Goal: Find specific page/section: Find specific page/section

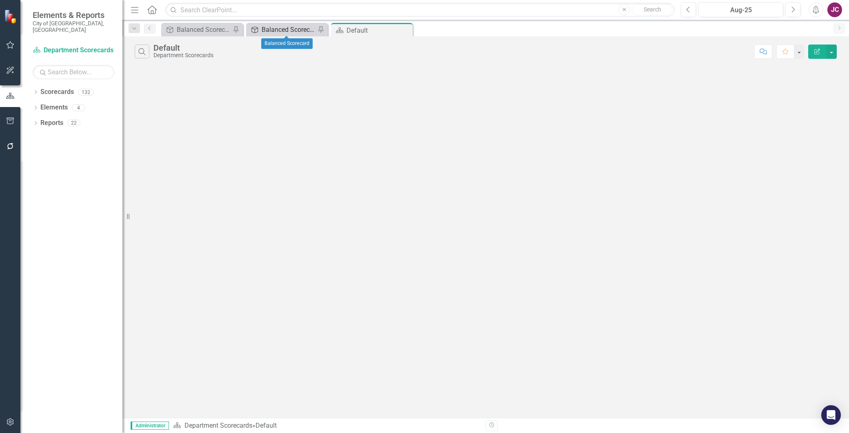
click at [281, 31] on div "Balanced Scorecard" at bounding box center [289, 30] width 54 height 10
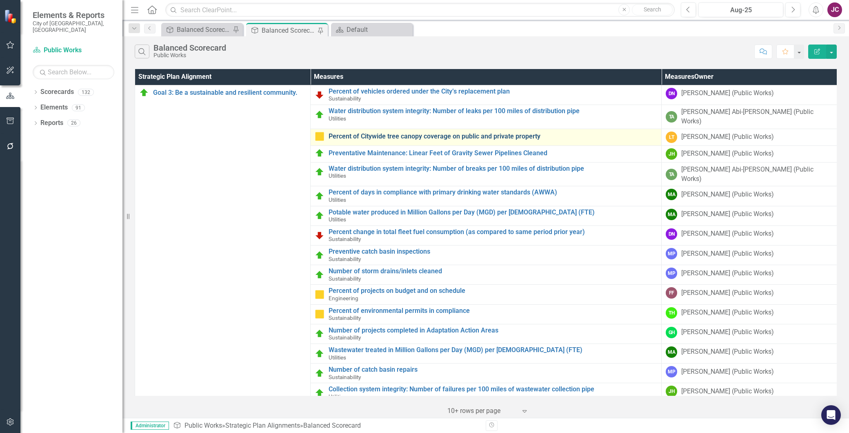
click at [427, 133] on link "Percent of Citywide tree canopy coverage on public and private property" at bounding box center [493, 136] width 329 height 7
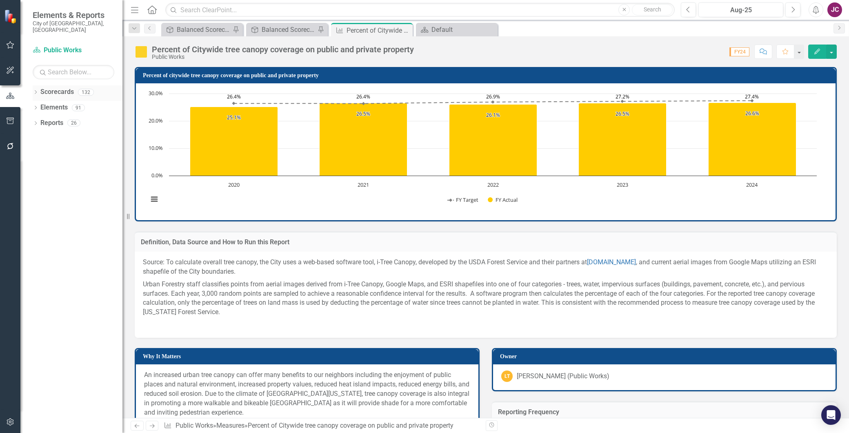
click at [38, 91] on icon "Dropdown" at bounding box center [36, 93] width 6 height 4
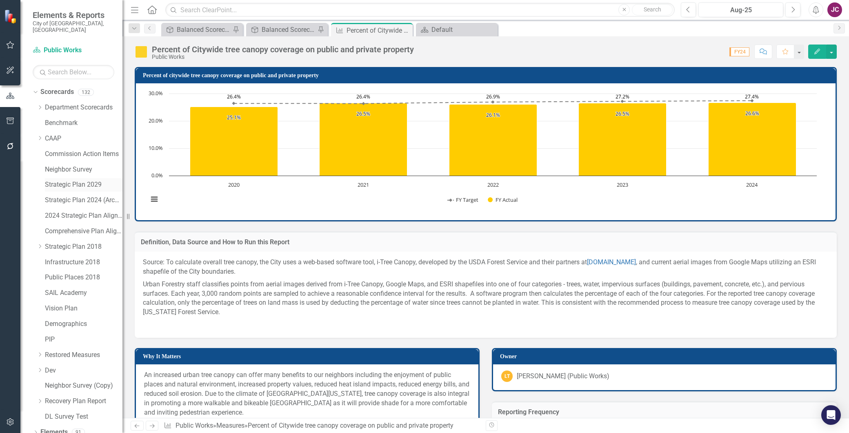
click at [67, 180] on link "Strategic Plan 2029" at bounding box center [84, 184] width 78 height 9
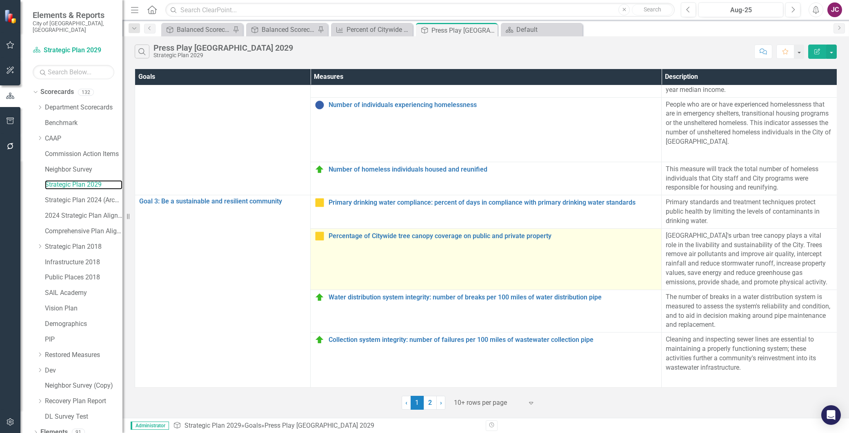
scroll to position [283, 0]
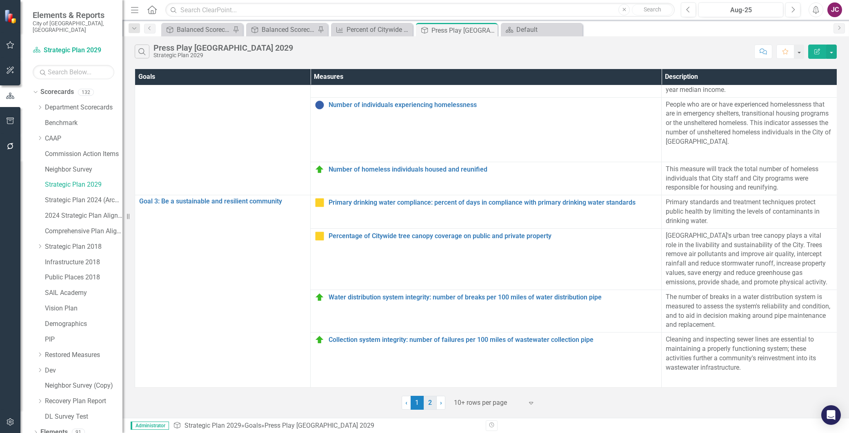
click at [429, 402] on link "2" at bounding box center [430, 403] width 13 height 14
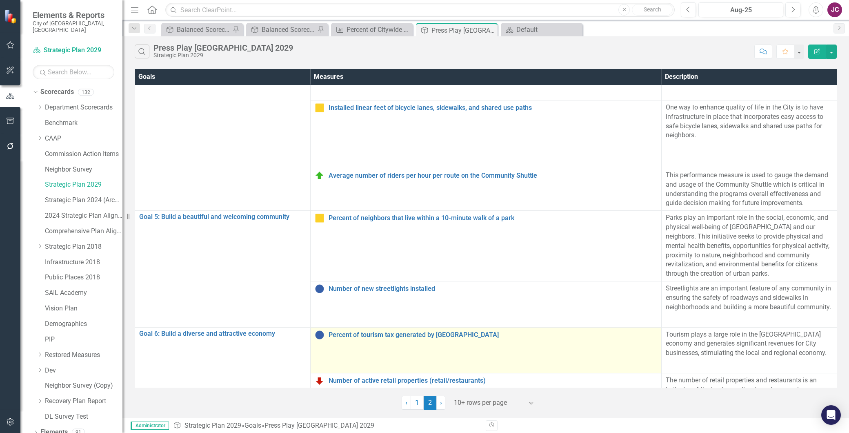
scroll to position [0, 0]
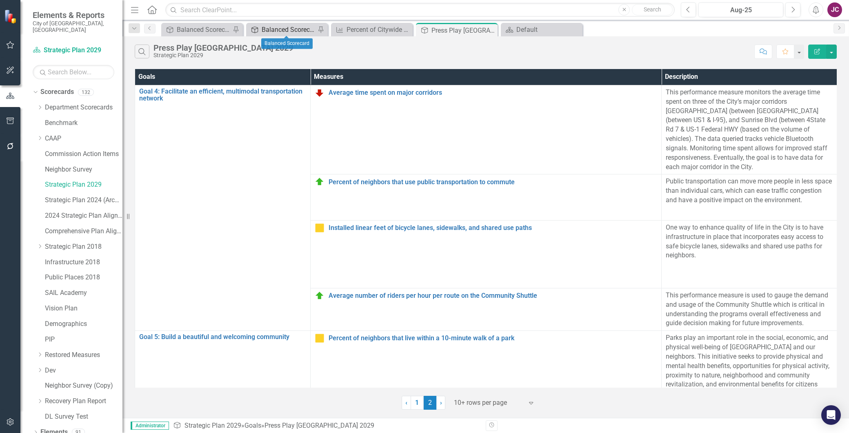
click at [293, 26] on div "Balanced Scorecard" at bounding box center [289, 30] width 54 height 10
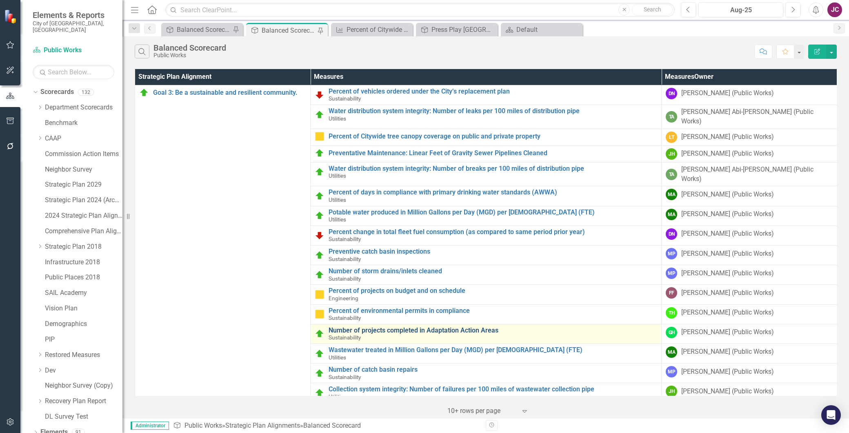
click at [415, 327] on link "Number of projects completed in Adaptation Action Areas" at bounding box center [493, 330] width 329 height 7
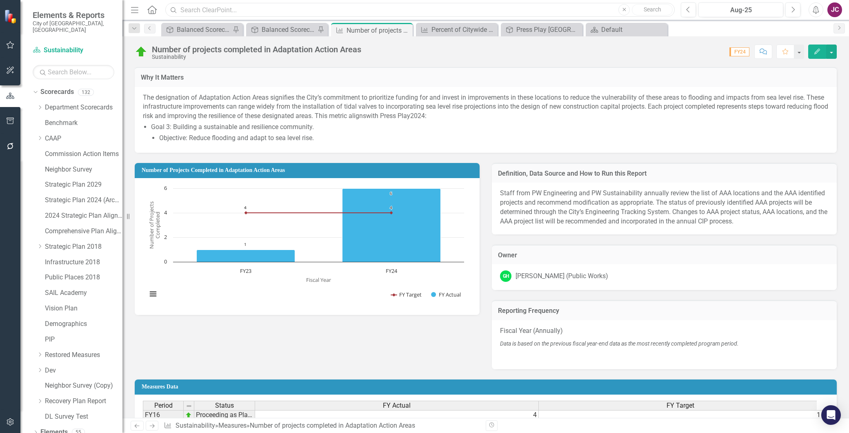
click at [199, 6] on input "text" at bounding box center [420, 10] width 510 height 14
type input "trees planted"
